Goal: Information Seeking & Learning: Learn about a topic

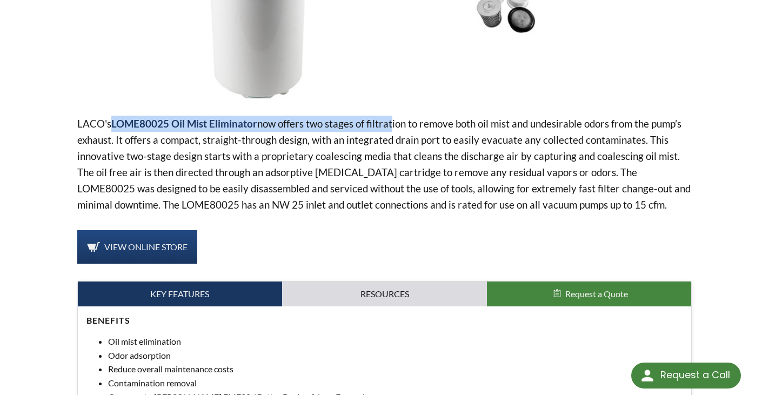
scroll to position [244, 0]
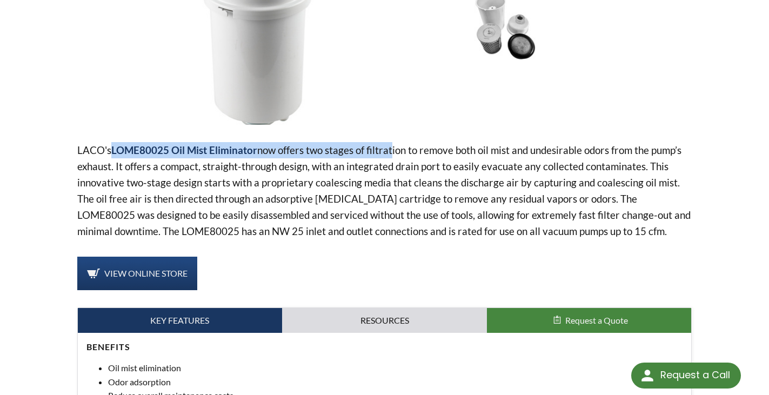
drag, startPoint x: 295, startPoint y: 148, endPoint x: 388, endPoint y: 150, distance: 93.5
click at [388, 150] on p "LACO's LOME80025 Oil Mist Eliminator now offers two stages of filtration to rem…" at bounding box center [384, 190] width 615 height 97
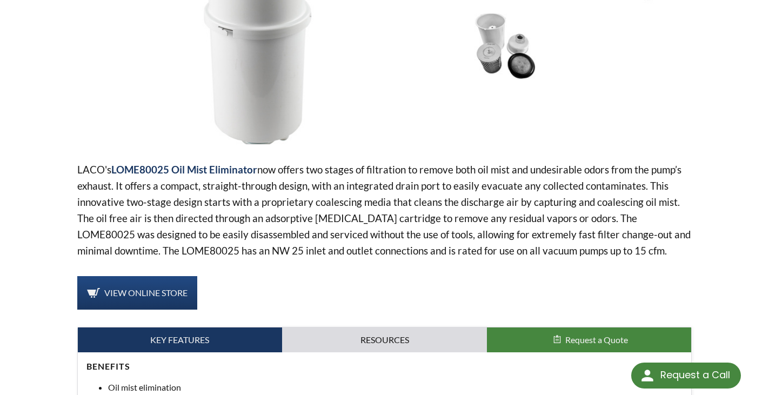
scroll to position [190, 0]
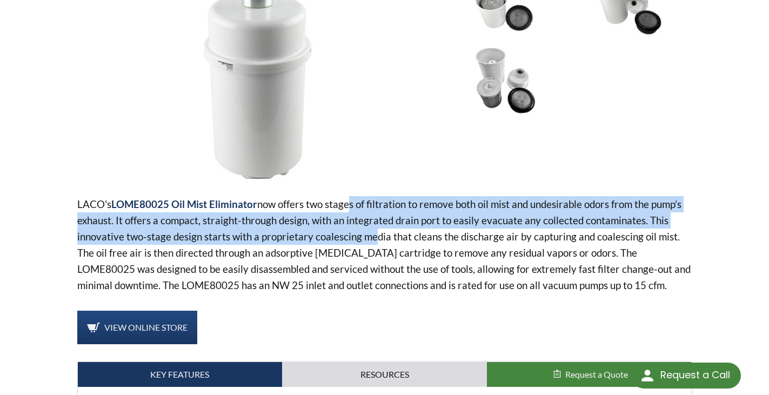
drag, startPoint x: 344, startPoint y: 206, endPoint x: 366, endPoint y: 239, distance: 40.2
click at [366, 239] on p "LACO's LOME80025 Oil Mist Eliminator now offers two stages of filtration to rem…" at bounding box center [384, 244] width 615 height 97
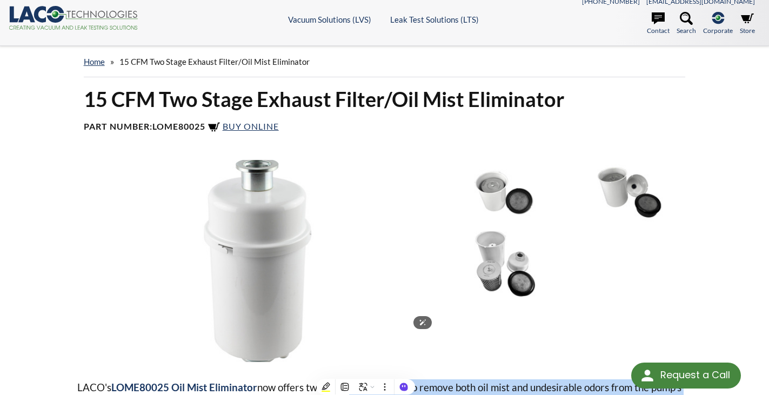
scroll to position [0, 0]
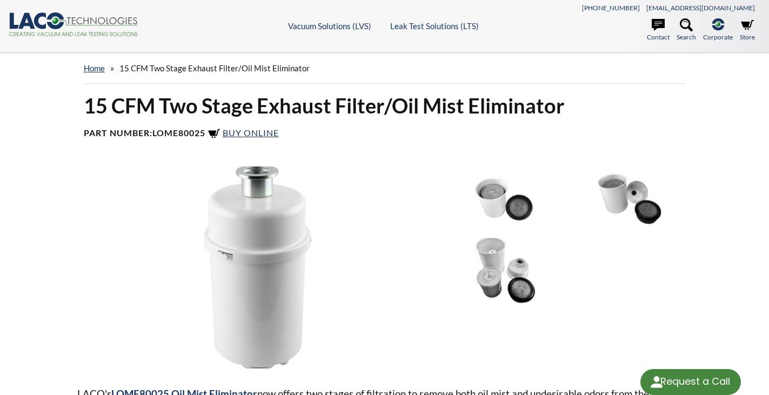
select select "Language Translate Widget"
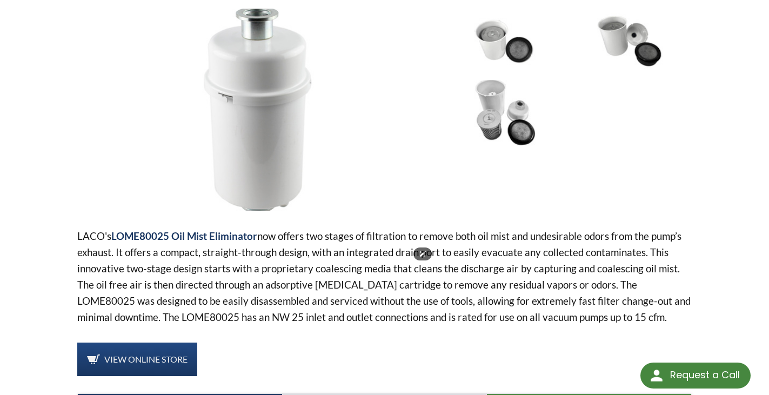
scroll to position [162, 0]
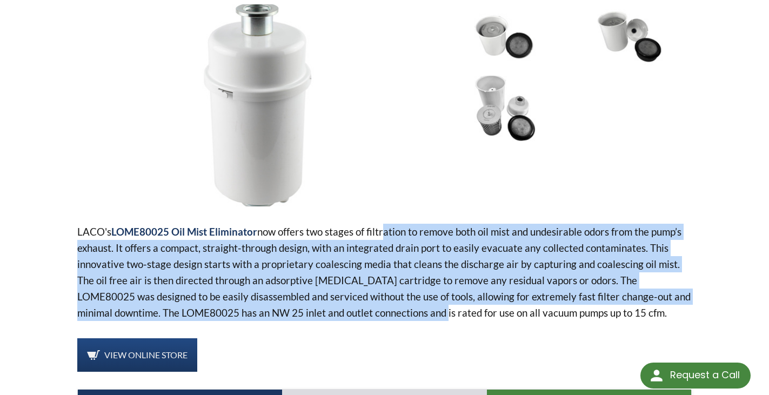
drag, startPoint x: 383, startPoint y: 230, endPoint x: 399, endPoint y: 313, distance: 84.4
click at [399, 313] on p "LACO's LOME80025 Oil Mist Eliminator now offers two stages of filtration to rem…" at bounding box center [384, 272] width 615 height 97
drag, startPoint x: 411, startPoint y: 313, endPoint x: 365, endPoint y: 232, distance: 93.9
click at [365, 232] on p "LACO's LOME80025 Oil Mist Eliminator now offers two stages of filtration to rem…" at bounding box center [384, 272] width 615 height 97
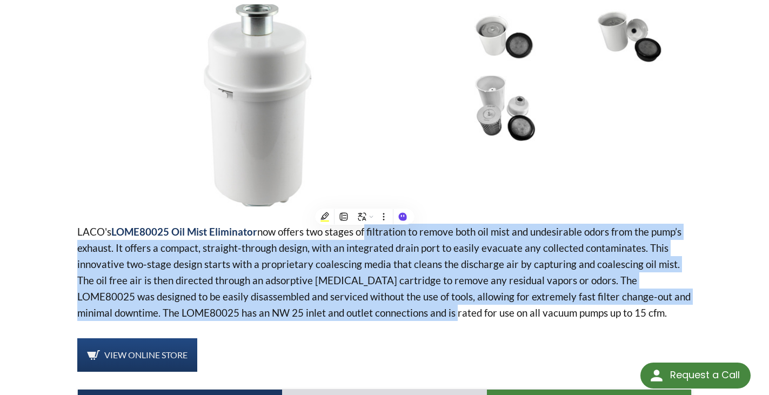
click at [365, 232] on p "LACO's LOME80025 Oil Mist Eliminator now offers two stages of filtration to rem…" at bounding box center [384, 272] width 615 height 97
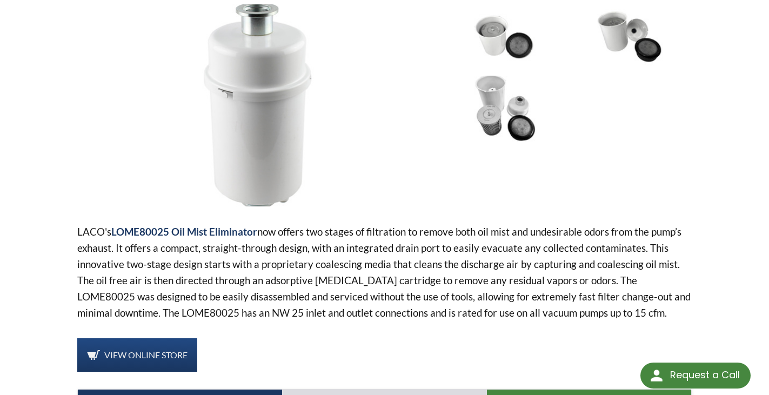
drag, startPoint x: 366, startPoint y: 234, endPoint x: 631, endPoint y: 315, distance: 276.3
click at [631, 315] on p "LACO's LOME80025 Oil Mist Eliminator now offers two stages of filtration to rem…" at bounding box center [384, 272] width 615 height 97
drag, startPoint x: 629, startPoint y: 314, endPoint x: 359, endPoint y: 232, distance: 281.4
click at [359, 232] on p "LACO's LOME80025 Oil Mist Eliminator now offers two stages of filtration to rem…" at bounding box center [384, 272] width 615 height 97
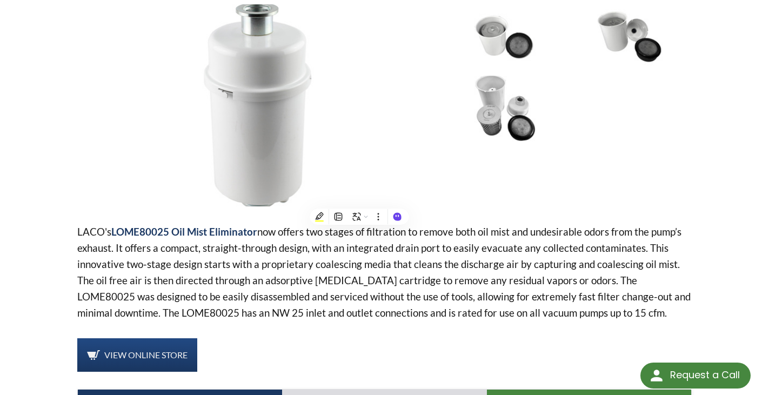
click at [359, 232] on p "LACO's LOME80025 Oil Mist Eliminator now offers two stages of filtration to rem…" at bounding box center [384, 272] width 615 height 97
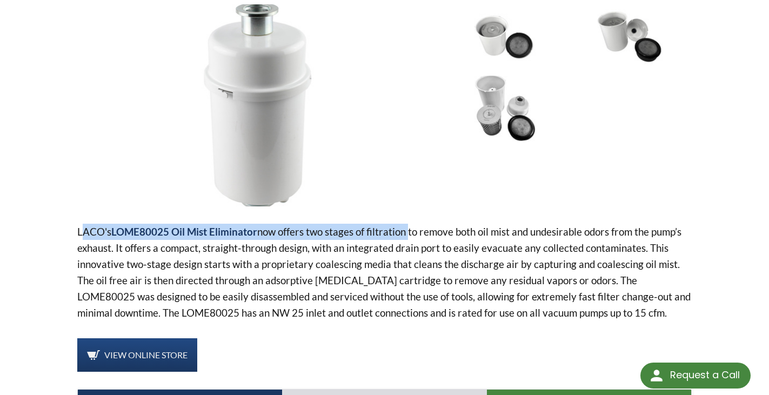
drag, startPoint x: 407, startPoint y: 233, endPoint x: 80, endPoint y: 231, distance: 327.0
click at [80, 231] on p "LACO's LOME80025 Oil Mist Eliminator now offers two stages of filtration to rem…" at bounding box center [384, 272] width 615 height 97
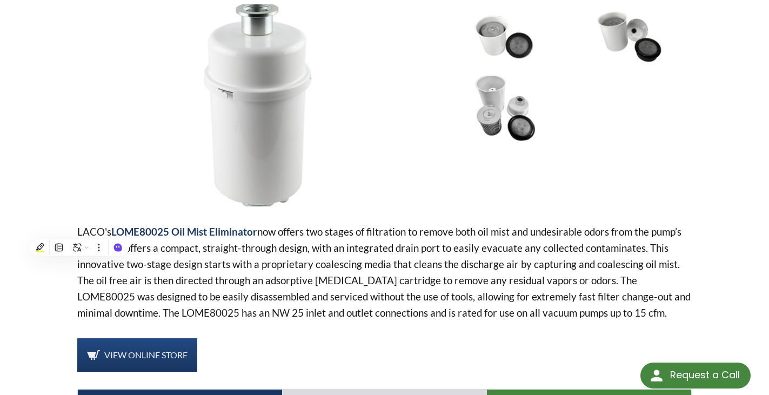
click at [182, 249] on p "LACO's LOME80025 Oil Mist Eliminator now offers two stages of filtration to rem…" at bounding box center [384, 272] width 615 height 97
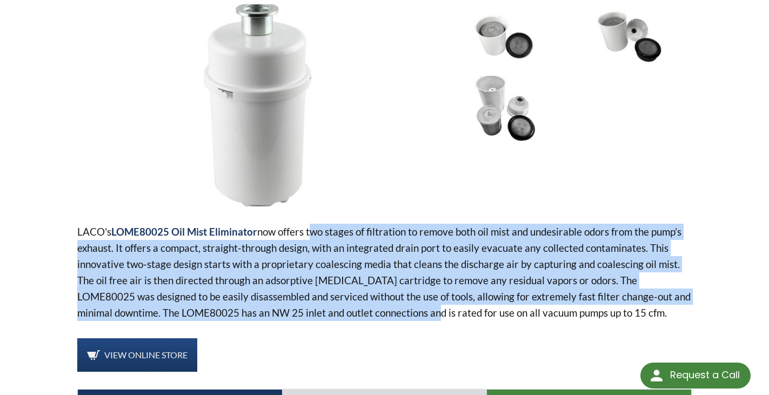
drag, startPoint x: 309, startPoint y: 230, endPoint x: 390, endPoint y: 310, distance: 113.9
click at [390, 310] on p "LACO's LOME80025 Oil Mist Eliminator now offers two stages of filtration to rem…" at bounding box center [384, 272] width 615 height 97
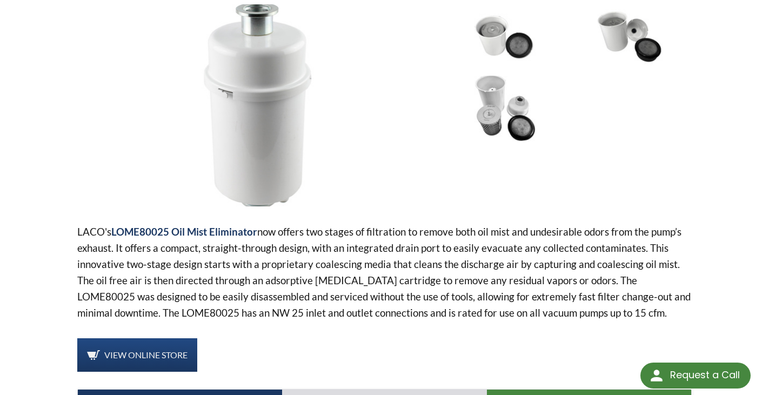
click at [590, 299] on p "LACO's LOME80025 Oil Mist Eliminator now offers two stages of filtration to rem…" at bounding box center [384, 272] width 615 height 97
